Goal: Task Accomplishment & Management: Use online tool/utility

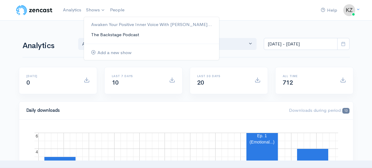
click at [101, 33] on link "The Backstage Podcast" at bounding box center [151, 35] width 135 height 10
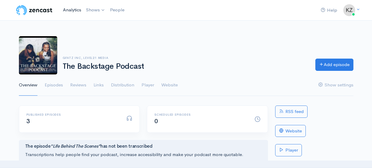
click at [71, 10] on link "Analytics" at bounding box center [71, 10] width 23 height 13
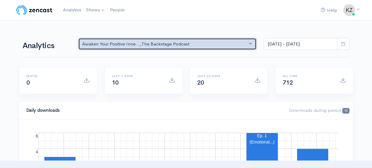
click at [247, 45] on button "Awaken Your Positive Inne... , The Backstage Podcast" at bounding box center [167, 44] width 178 height 12
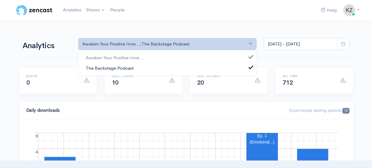
click at [162, 70] on link "The Backstage Podcast" at bounding box center [167, 68] width 178 height 10
click at [131, 68] on span "The Backstage Podcast" at bounding box center [110, 68] width 48 height 7
click at [119, 56] on span "Awaken Your Positive Inne..." at bounding box center [115, 57] width 58 height 7
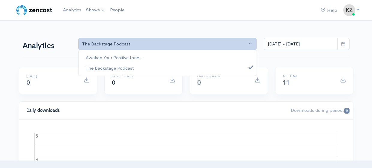
click at [169, 19] on nav "Help Notifications View all Your profile Team settings Default team Current Log…" at bounding box center [186, 10] width 372 height 21
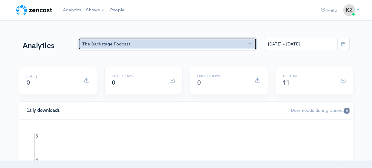
click at [242, 45] on div "The Backstage Podcast" at bounding box center [164, 44] width 165 height 7
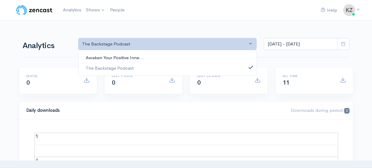
click at [139, 57] on span "Awaken Your Positive Inne..." at bounding box center [115, 57] width 58 height 7
select select "14096"
